Goal: Transaction & Acquisition: Purchase product/service

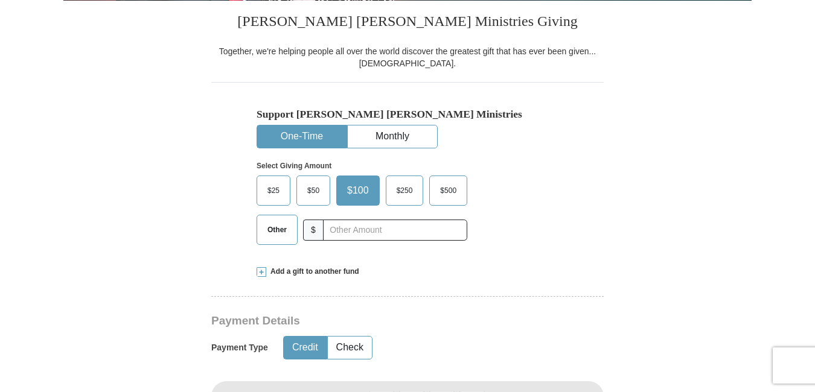
click at [272, 232] on span "Other" at bounding box center [276, 230] width 31 height 18
click at [0, 0] on input "Other" at bounding box center [0, 0] width 0 height 0
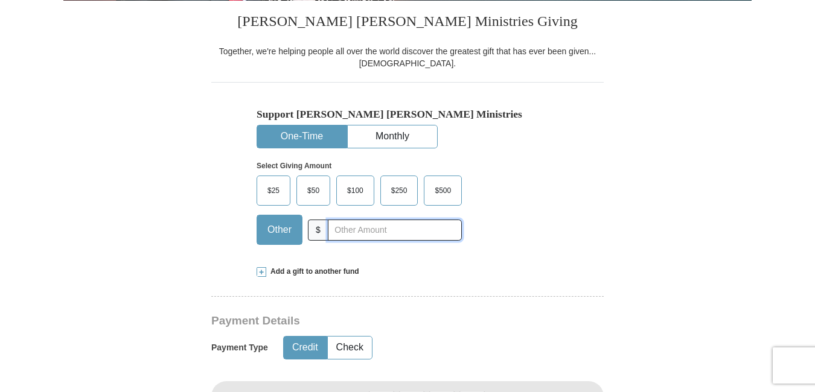
click at [429, 232] on input "text" at bounding box center [395, 230] width 134 height 21
type input "80.00"
click at [502, 249] on div "$25 $50 $100 $250 $500 $" at bounding box center [382, 215] width 251 height 78
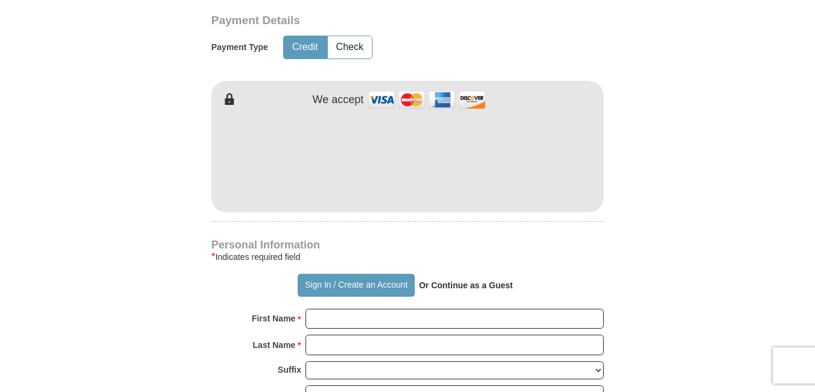
scroll to position [604, 0]
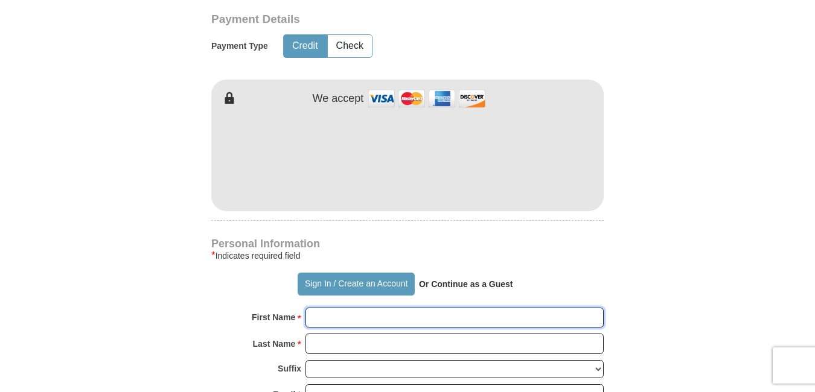
click at [581, 320] on input "First Name *" at bounding box center [454, 318] width 298 height 21
type input "[PERSON_NAME] and [PERSON_NAME]"
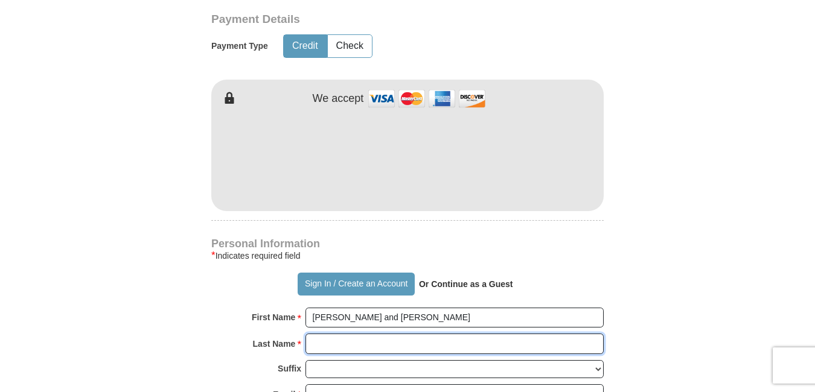
click at [566, 345] on input "Last Name *" at bounding box center [454, 344] width 298 height 21
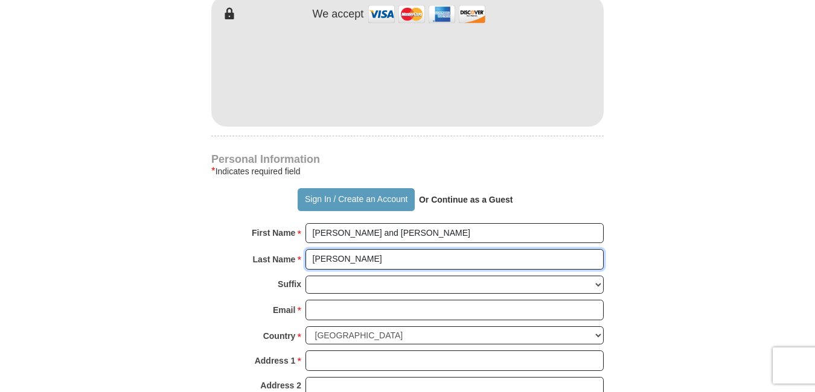
scroll to position [724, 0]
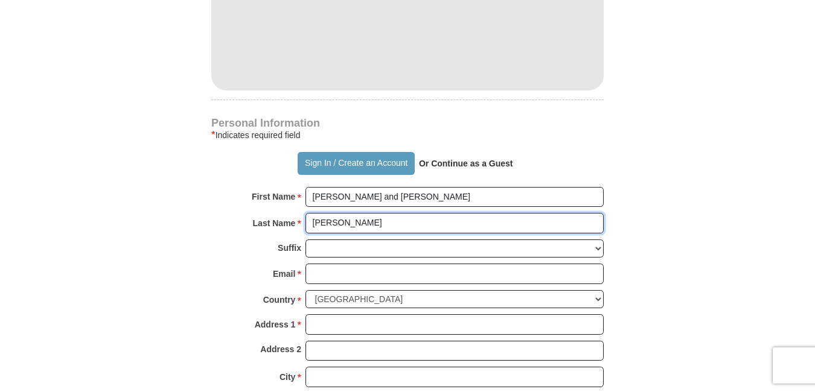
type input "[PERSON_NAME]"
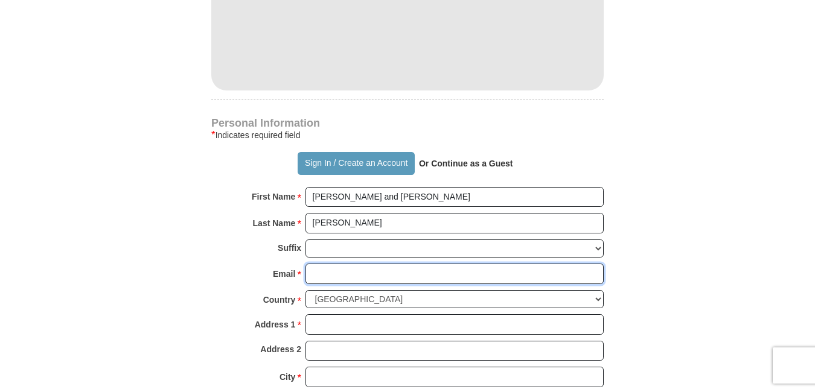
click at [565, 273] on input "Email *" at bounding box center [454, 274] width 298 height 21
type input "[EMAIL_ADDRESS][DOMAIN_NAME]"
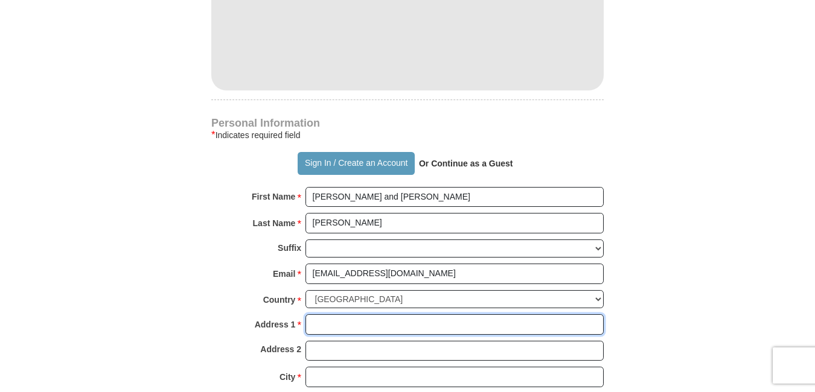
click at [552, 326] on input "Address 1 *" at bounding box center [454, 325] width 298 height 21
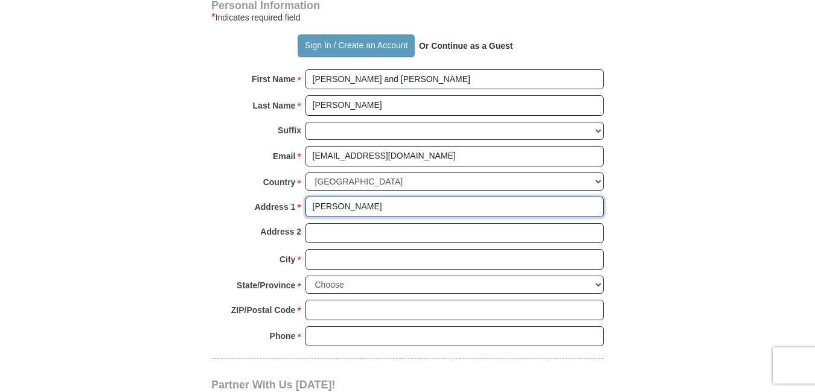
scroll to position [845, 0]
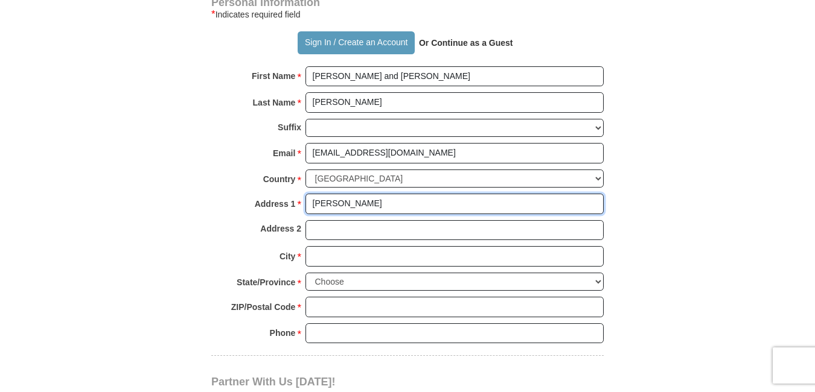
click at [424, 205] on input "[PERSON_NAME]" at bounding box center [454, 204] width 298 height 21
type input "L"
type input "[STREET_ADDRESS][PERSON_NAME]"
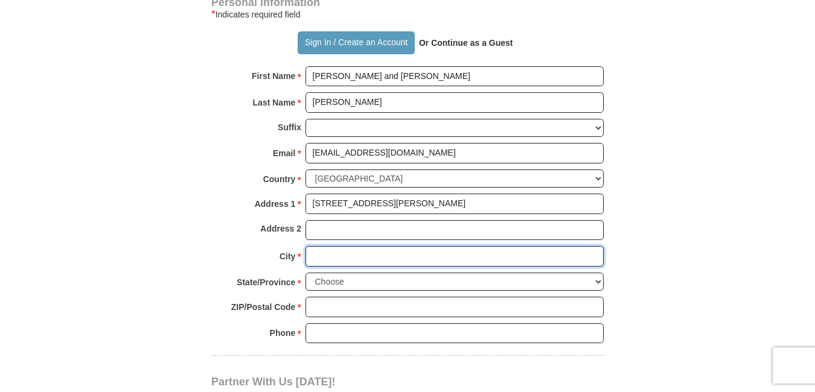
click at [430, 258] on input "City *" at bounding box center [454, 256] width 298 height 21
type input "[PERSON_NAME]"
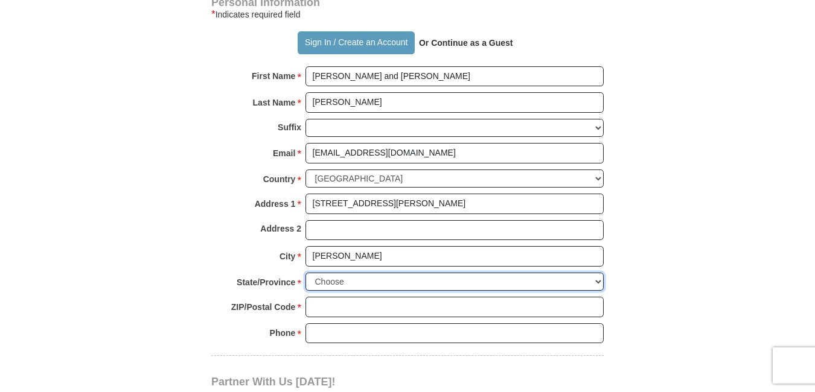
click at [596, 283] on select "Choose [US_STATE] [US_STATE] [US_STATE] [US_STATE] [US_STATE] Armed Forces Amer…" at bounding box center [454, 282] width 298 height 19
select select "IN"
click at [305, 273] on select "Choose [US_STATE] [US_STATE] [US_STATE] [US_STATE] [US_STATE] Armed Forces Amer…" at bounding box center [454, 282] width 298 height 19
click at [580, 309] on input "ZIP/Postal Code *" at bounding box center [454, 307] width 298 height 21
type input "46765"
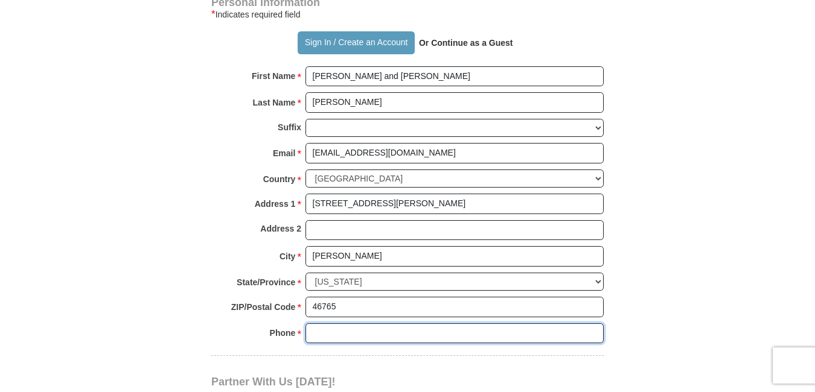
click at [567, 336] on input "Phone * *" at bounding box center [454, 334] width 298 height 21
type input "[PHONE_NUMBER]"
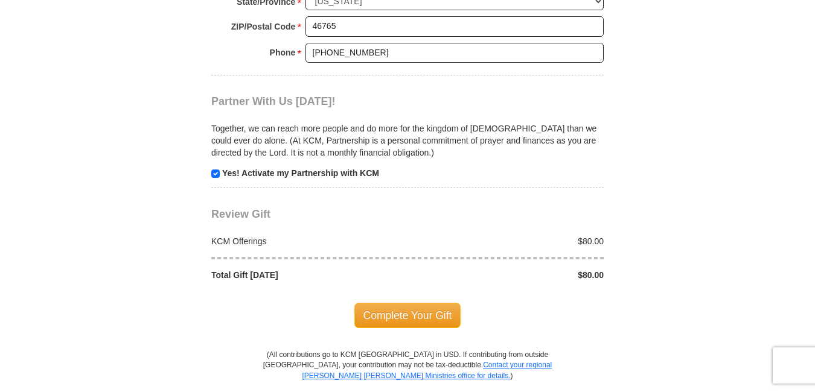
scroll to position [1147, 0]
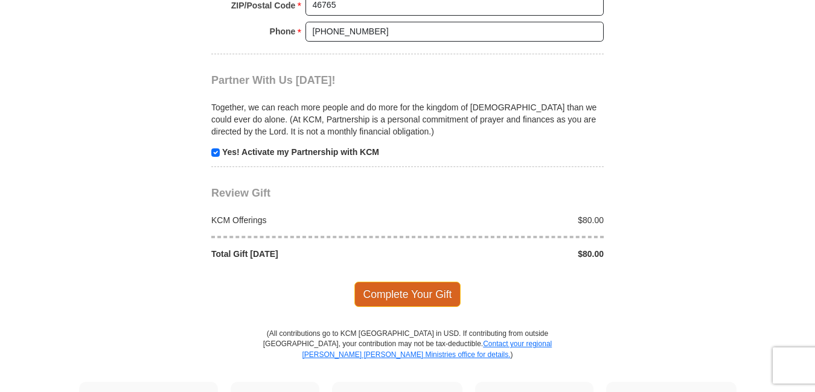
click at [430, 298] on span "Complete Your Gift" at bounding box center [407, 294] width 107 height 25
